Goal: Find specific page/section: Find specific page/section

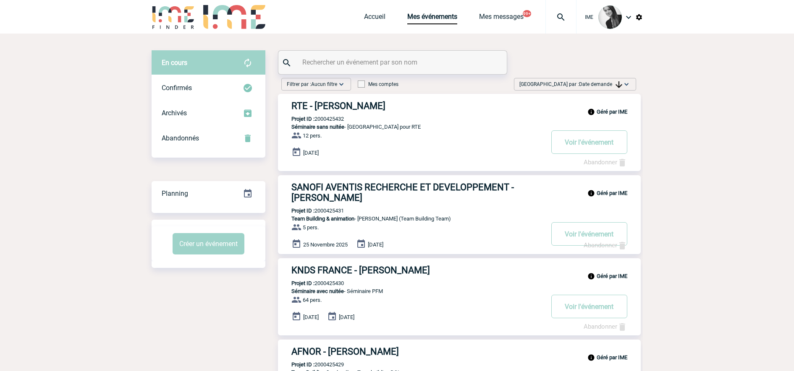
click at [610, 84] on span "Date demande" at bounding box center [600, 84] width 43 height 6
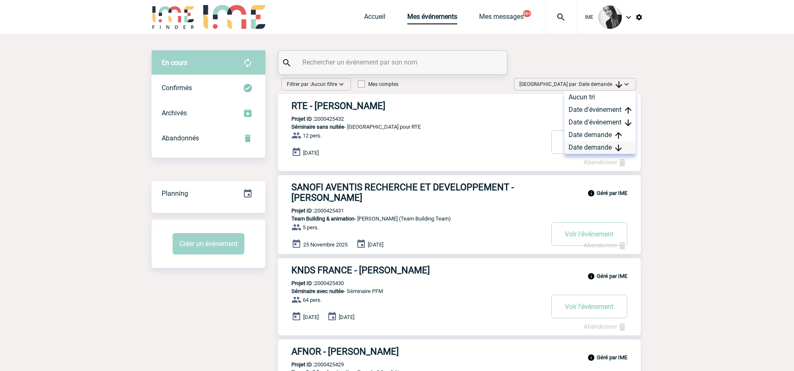
click at [603, 146] on div "Date demande" at bounding box center [599, 147] width 71 height 13
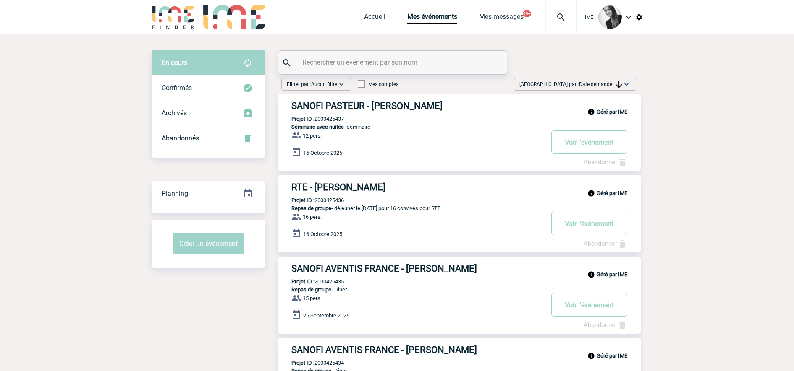
click at [337, 186] on h3 "RTE - [PERSON_NAME]" at bounding box center [417, 187] width 252 height 10
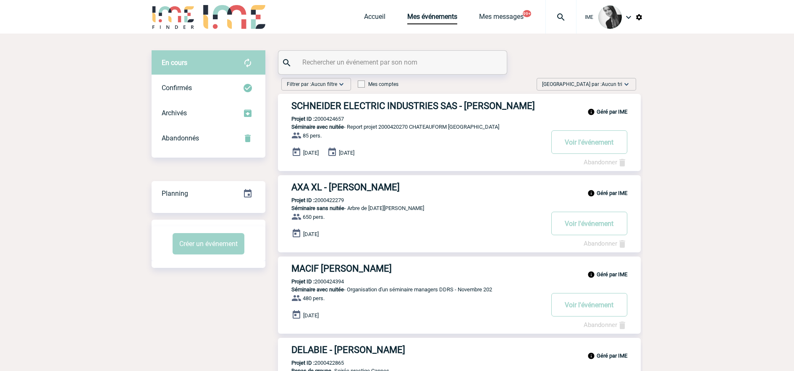
click at [574, 84] on div "[GEOGRAPHIC_DATA] par : Aucun tri Aucun tri Date d'événement Date d'événement D…" at bounding box center [585, 84] width 99 height 13
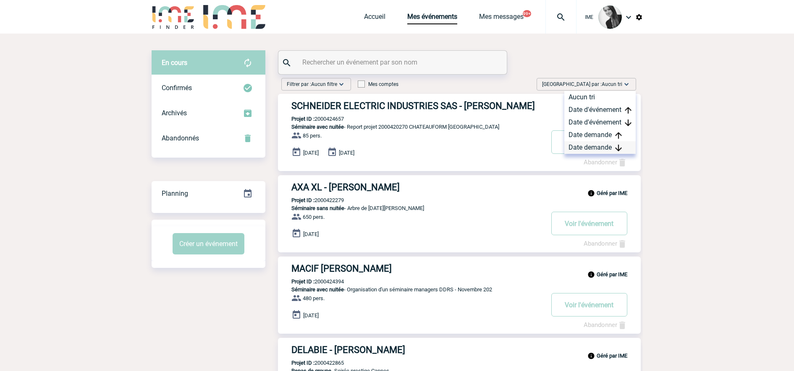
click at [583, 150] on div "Date demande" at bounding box center [599, 147] width 71 height 13
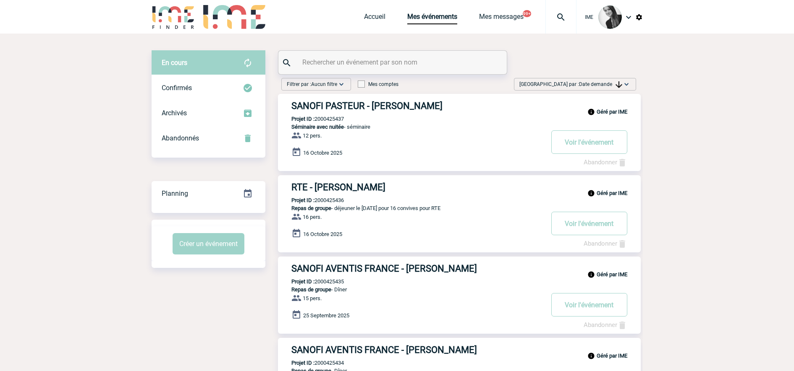
click at [593, 84] on span "Date demande" at bounding box center [600, 84] width 43 height 6
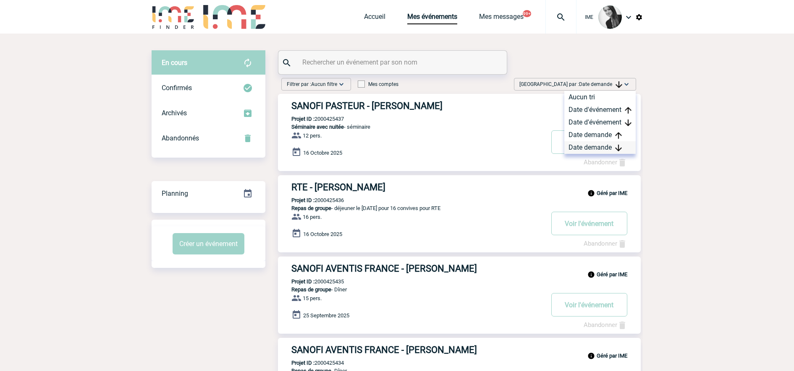
click at [589, 148] on div "Date demande" at bounding box center [599, 147] width 71 height 13
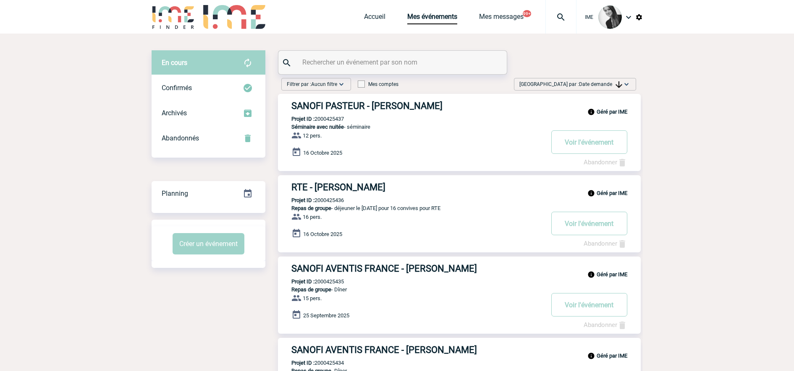
click at [612, 83] on span "Date demande" at bounding box center [600, 84] width 43 height 6
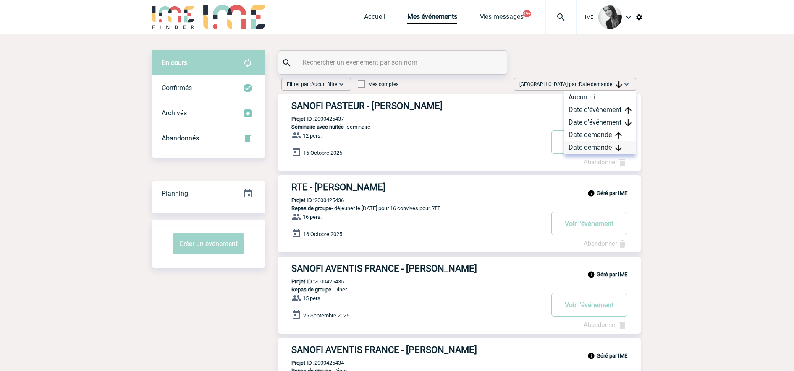
click at [605, 151] on div "Date demande" at bounding box center [599, 147] width 71 height 13
